Goal: Entertainment & Leisure: Consume media (video, audio)

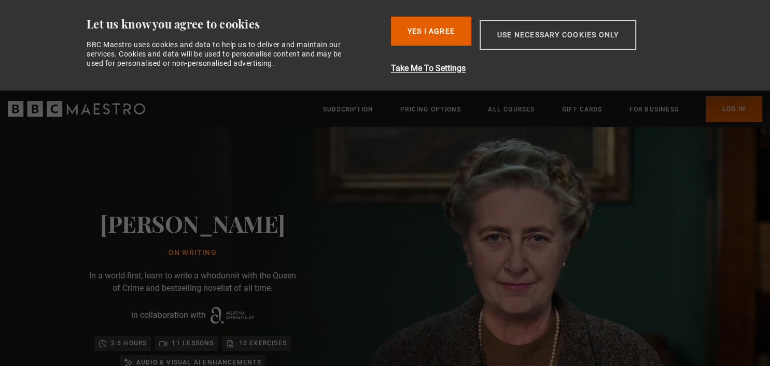
click at [557, 40] on button "Use necessary cookies only" at bounding box center [558, 35] width 157 height 30
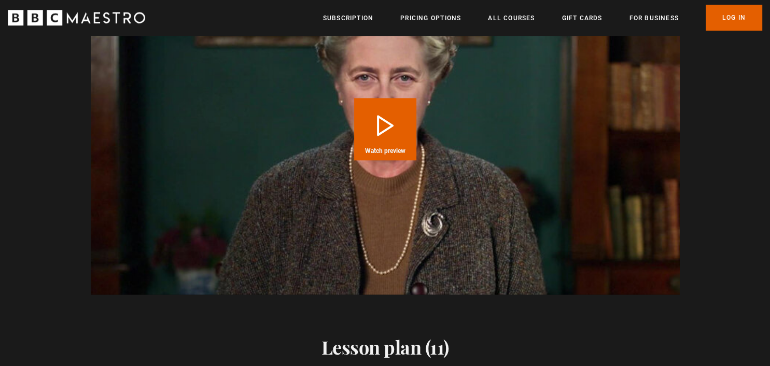
scroll to position [1150, 0]
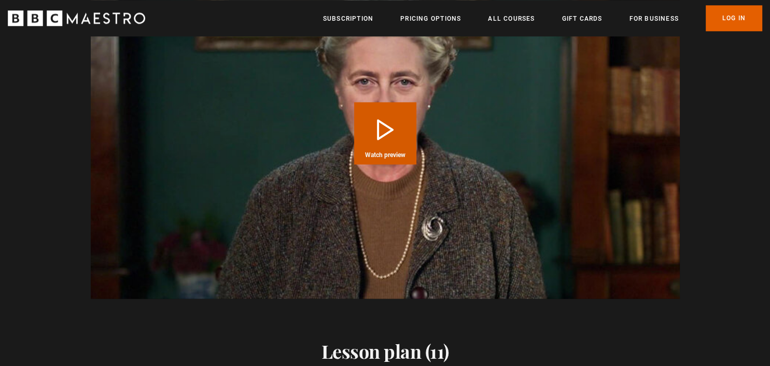
click at [401, 120] on button "Play Course overview for Writing with Agatha Christie Watch preview" at bounding box center [385, 133] width 62 height 62
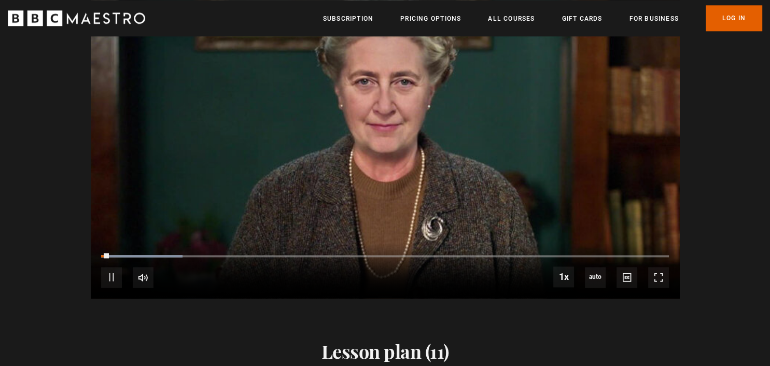
click at [54, 167] on div "Video Player is loading. Play Course overview for Writing with Agatha Christie …" at bounding box center [385, 132] width 668 height 331
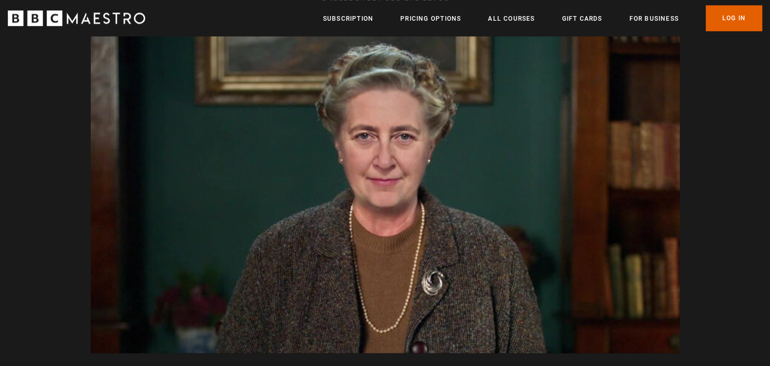
scroll to position [1068, 0]
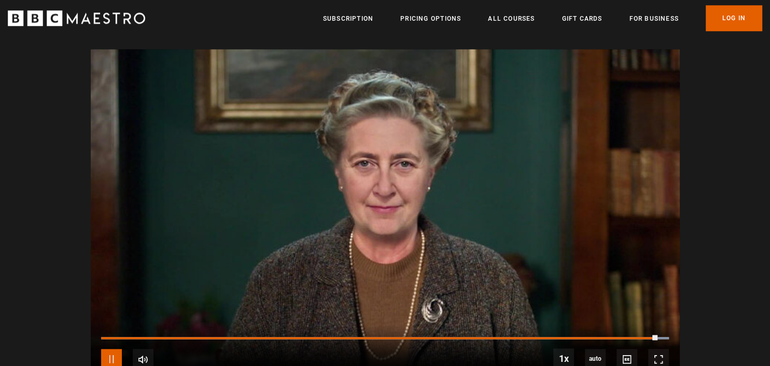
click at [116, 349] on span "Video Player" at bounding box center [111, 359] width 21 height 21
click at [656, 351] on span "Video Player" at bounding box center [658, 359] width 21 height 21
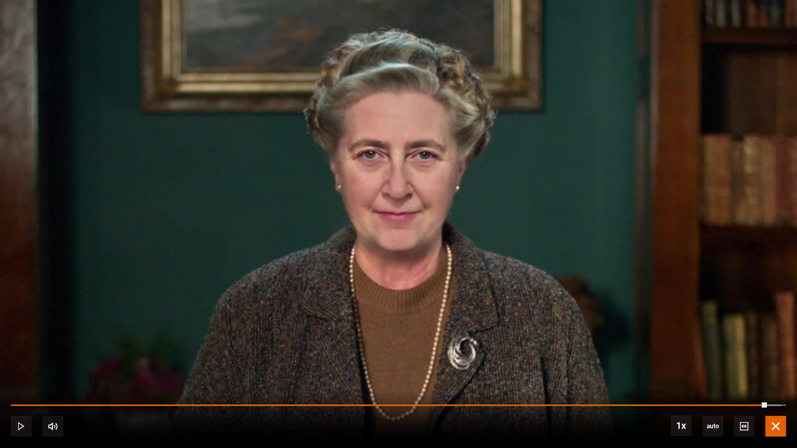
click at [769, 366] on span "Video Player" at bounding box center [775, 426] width 21 height 21
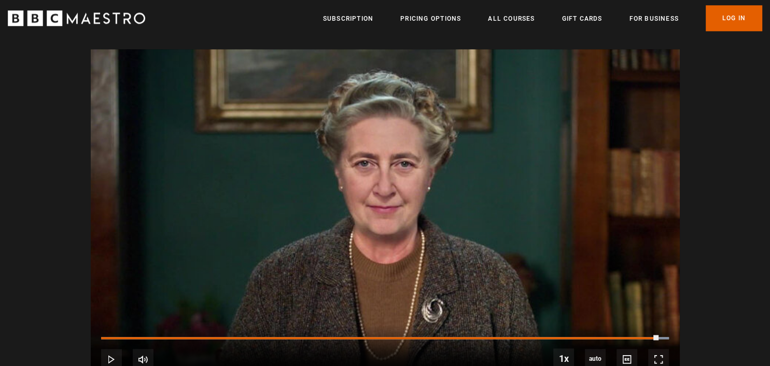
click at [754, 192] on div "Video Player is loading. Play Course overview for Writing with Agatha Christie …" at bounding box center [385, 214] width 770 height 331
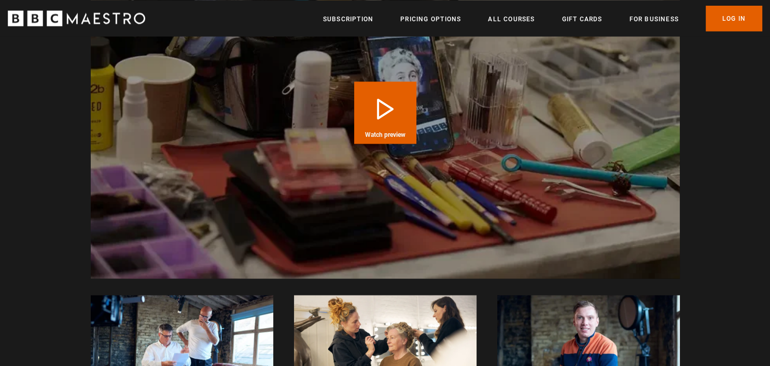
scroll to position [1944, 0]
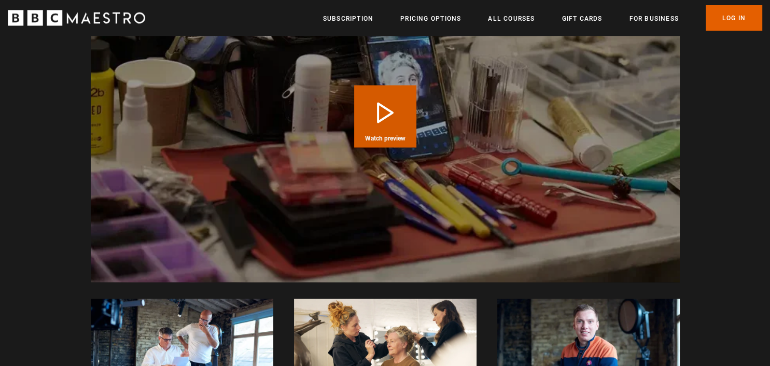
click at [384, 111] on button "Play Course overview for Writing with Agatha Christie Watch preview" at bounding box center [385, 117] width 62 height 62
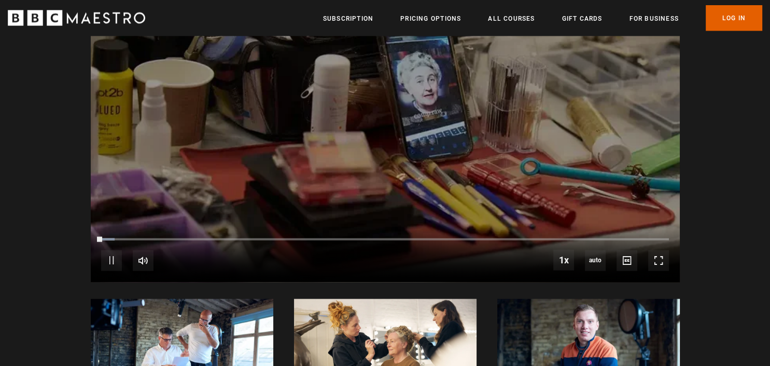
click at [39, 123] on div "How it was made Video Player is loading. Play Course overview for Writing with …" at bounding box center [385, 213] width 770 height 684
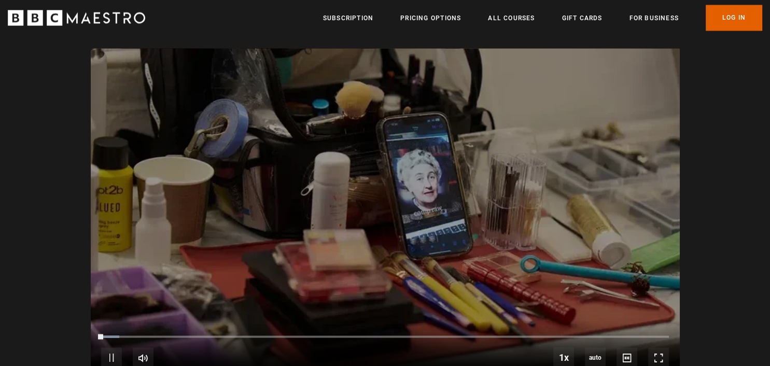
scroll to position [1834, 0]
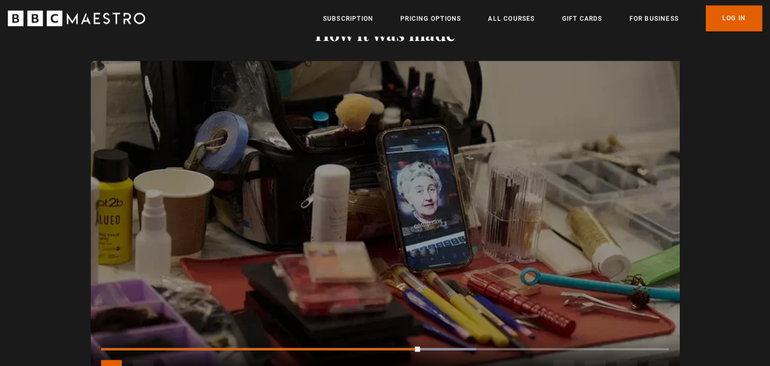
click at [113, 360] on span "Video Player" at bounding box center [111, 370] width 21 height 21
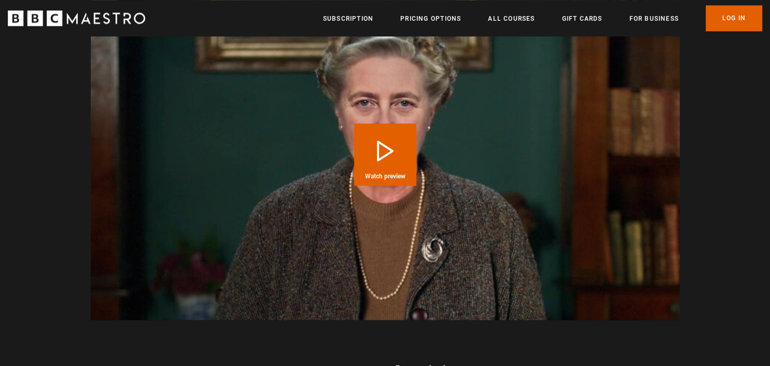
scroll to position [1314, 0]
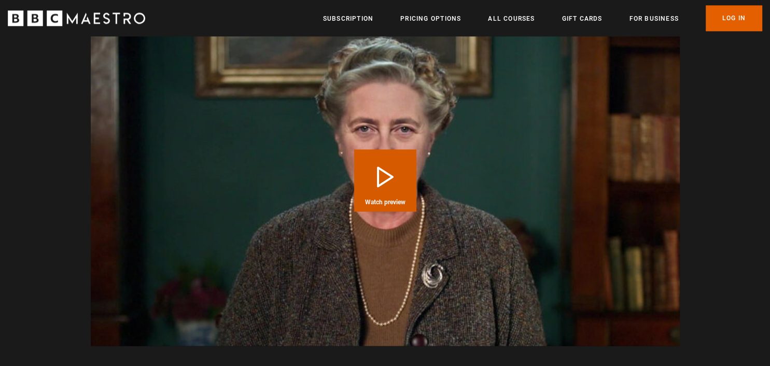
click at [379, 182] on button "Play Course overview for Writing with Agatha Christie Watch preview" at bounding box center [385, 180] width 62 height 62
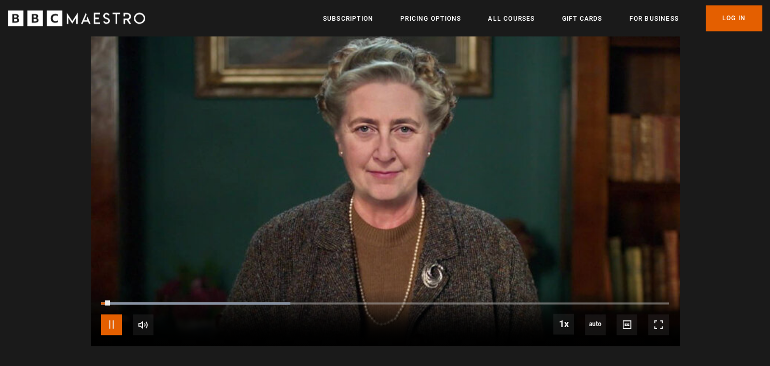
click at [105, 321] on span "Video Player" at bounding box center [111, 324] width 21 height 21
